Goal: Find specific page/section: Find specific page/section

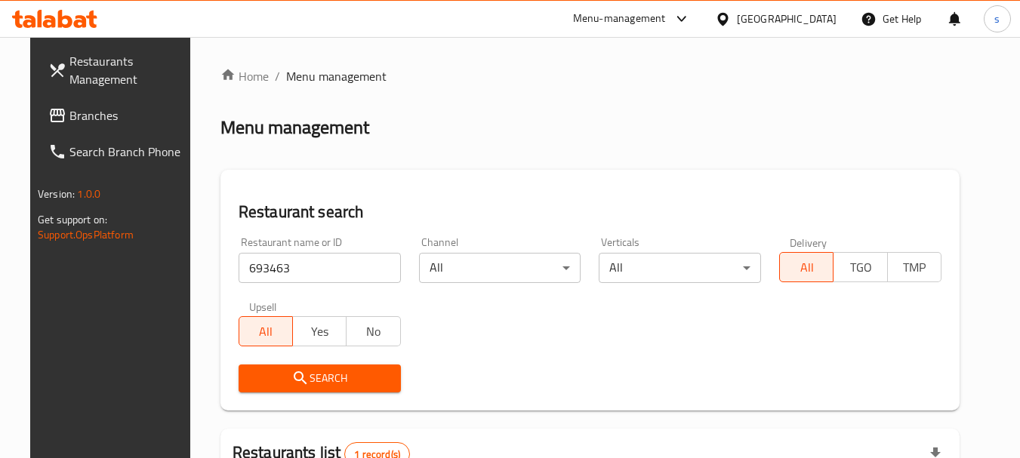
scroll to position [196, 0]
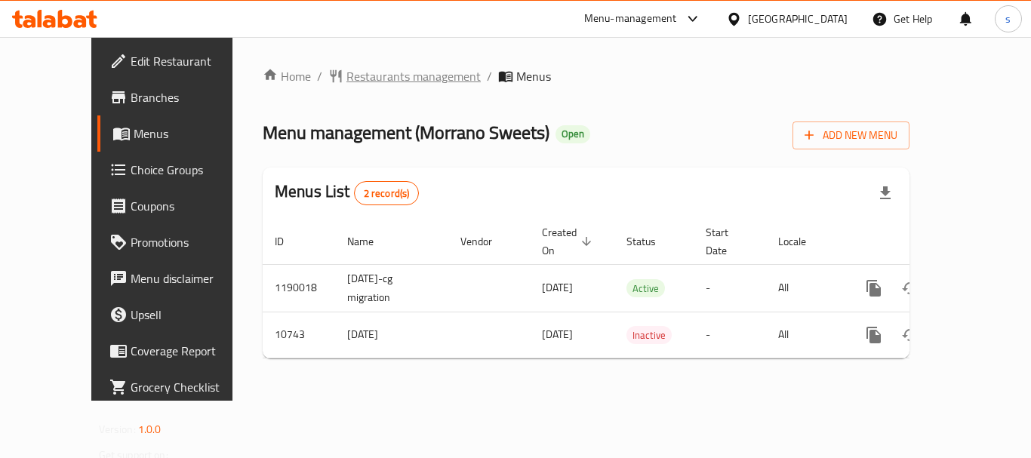
click at [372, 82] on span "Restaurants management" at bounding box center [414, 76] width 134 height 18
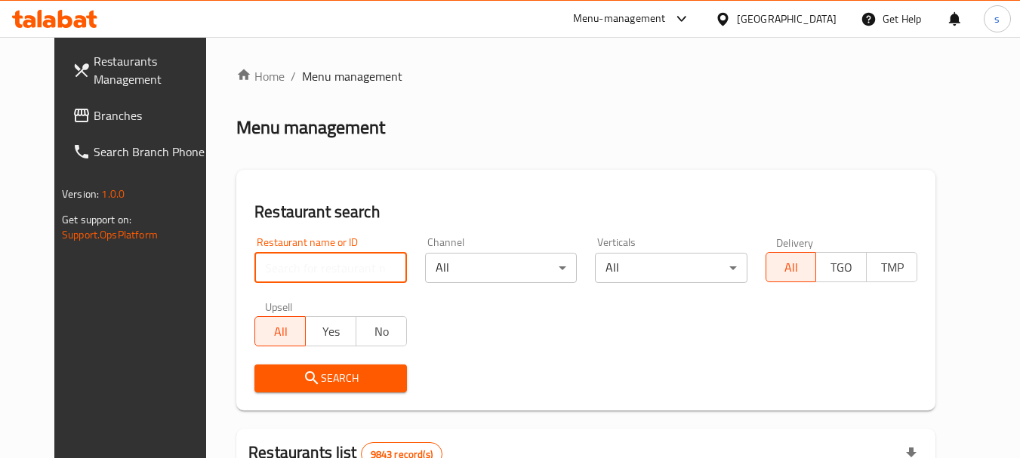
paste input "6644"
type input "6644"
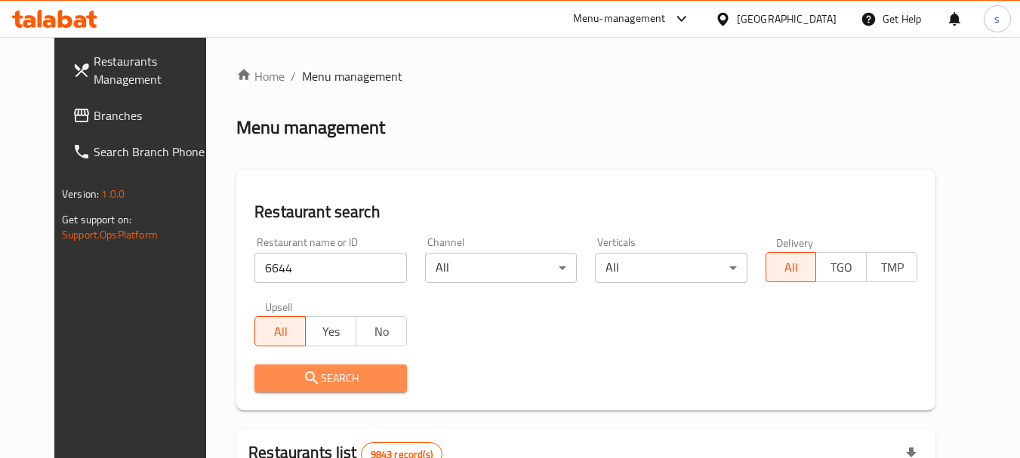
click at [303, 375] on icon "submit" at bounding box center [312, 378] width 18 height 18
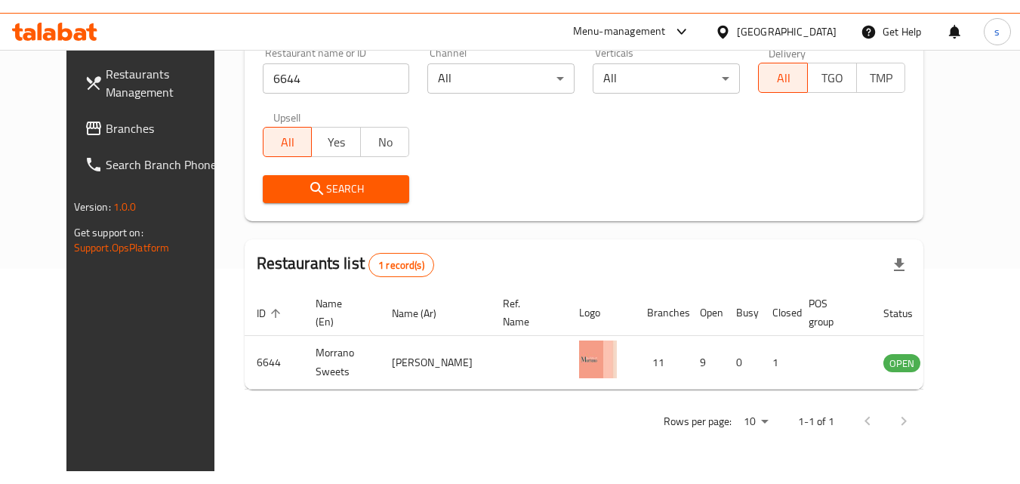
scroll to position [177, 0]
